Goal: Navigation & Orientation: Find specific page/section

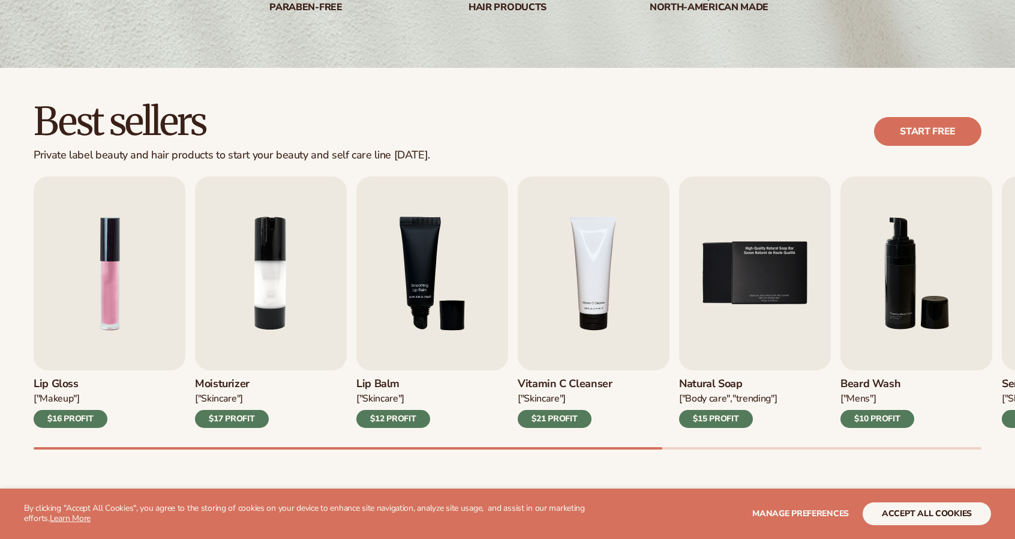
scroll to position [254, 0]
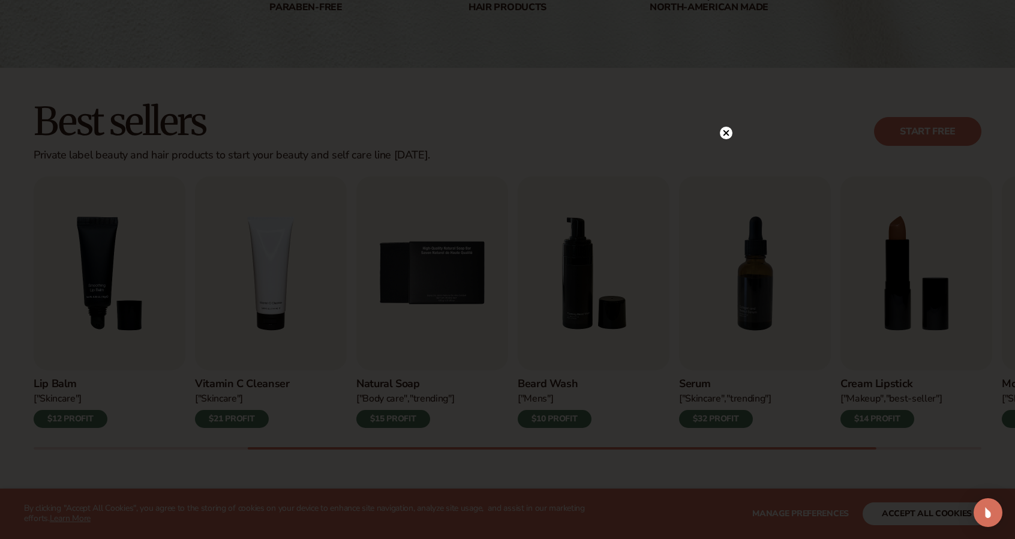
click at [729, 124] on div at bounding box center [726, 132] width 13 height 21
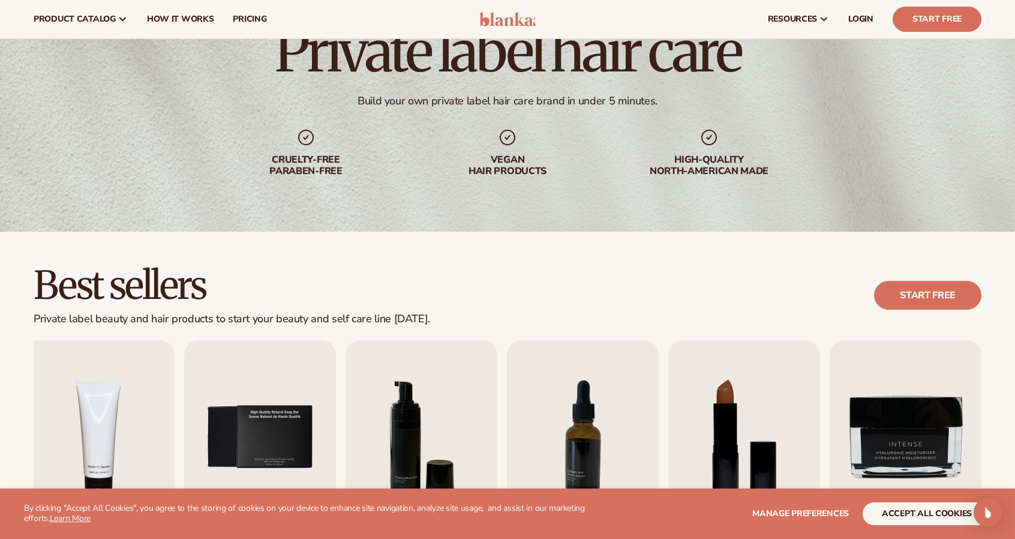
scroll to position [90, 0]
click at [521, 167] on div "Vegan hair products" at bounding box center [508, 166] width 154 height 23
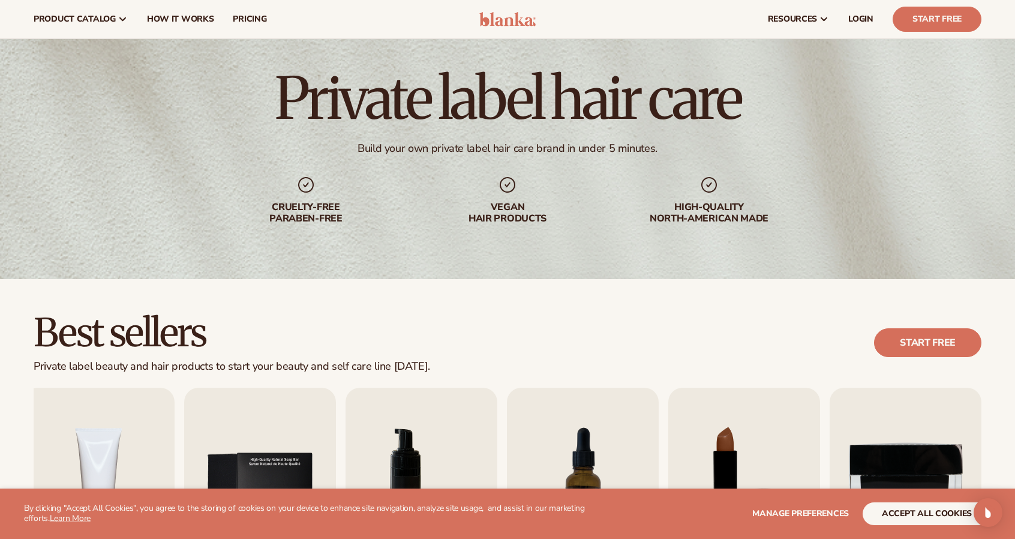
scroll to position [22, 0]
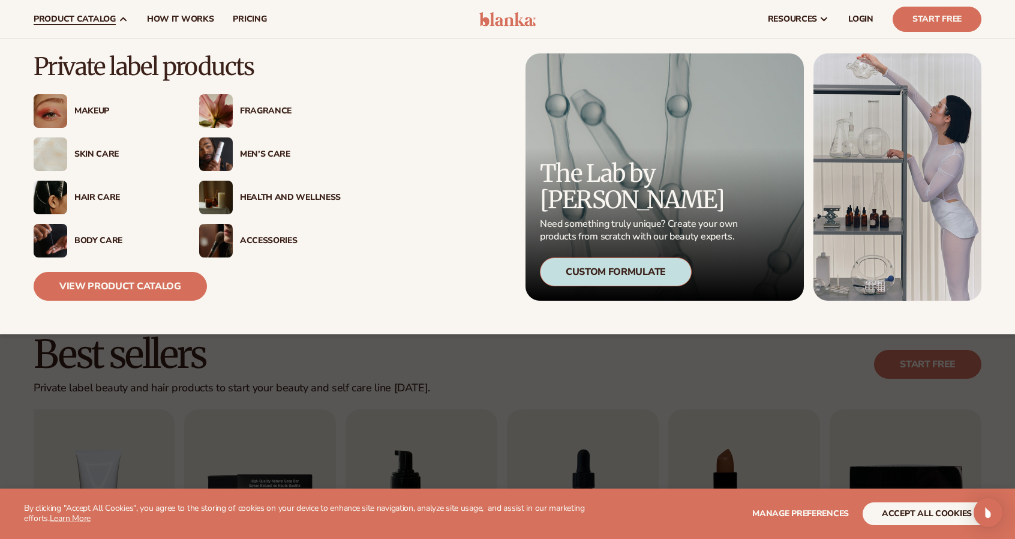
click at [89, 203] on div "Hair Care" at bounding box center [105, 198] width 142 height 34
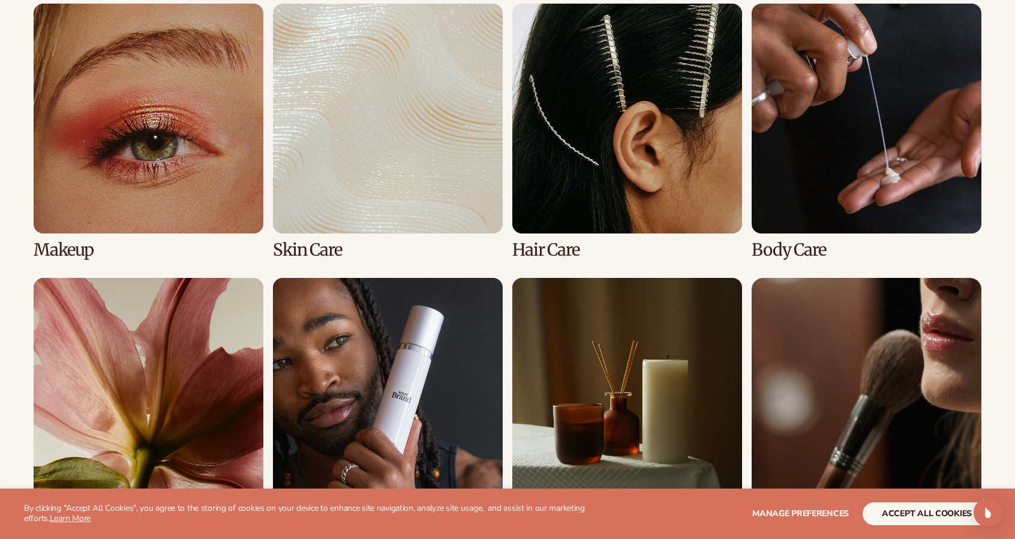
scroll to position [902, 0]
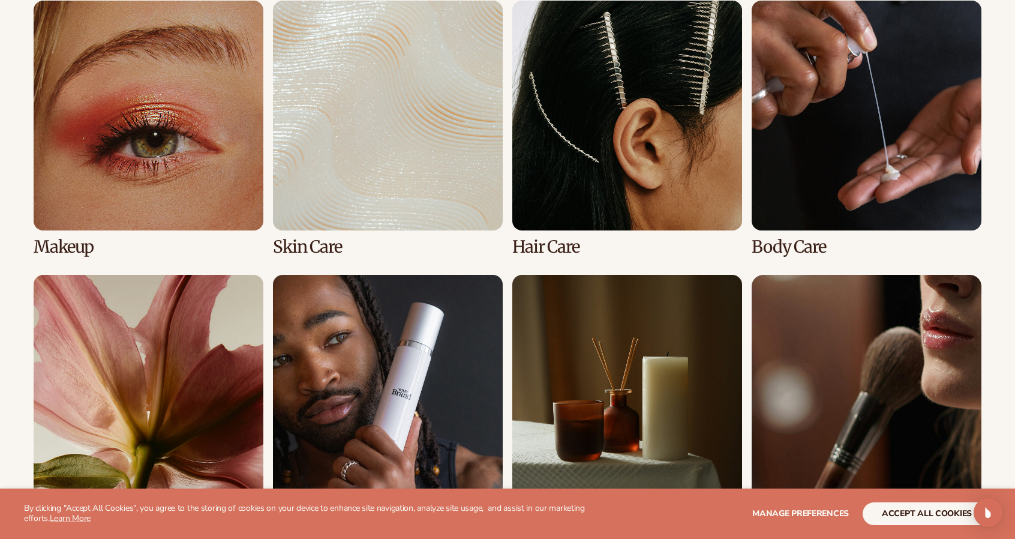
click at [596, 166] on link "3 / 8" at bounding box center [627, 129] width 230 height 256
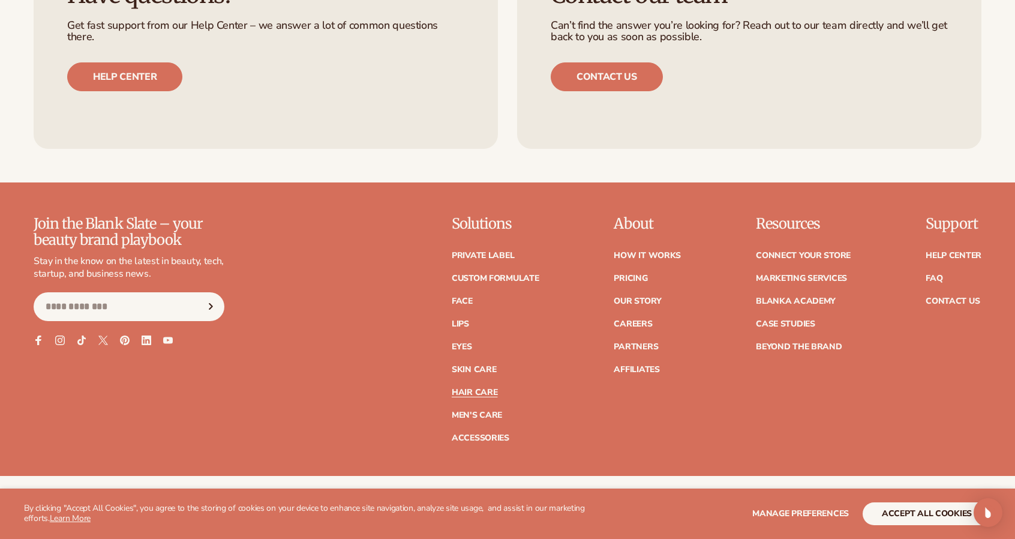
scroll to position [2345, 0]
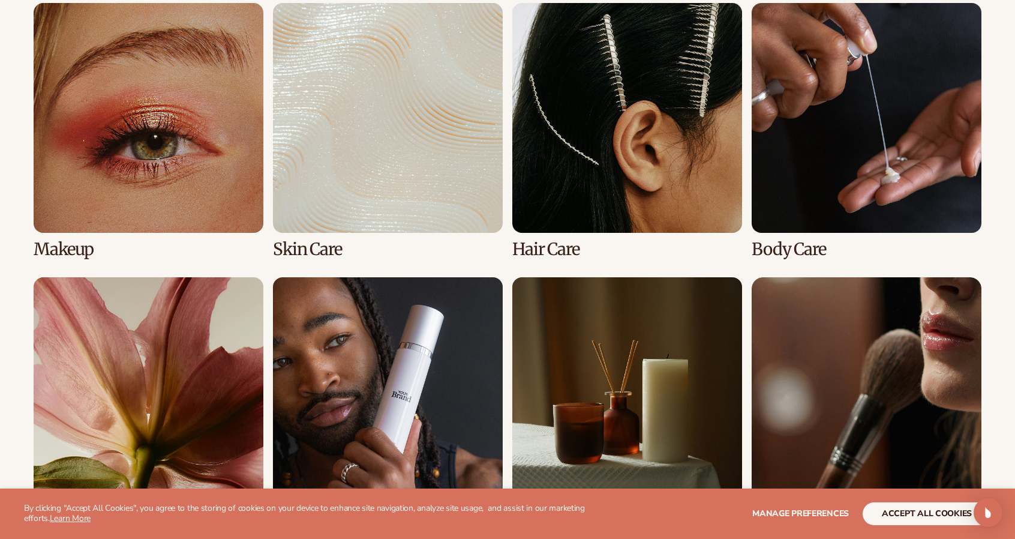
scroll to position [902, 0]
